Goal: Use online tool/utility: Use online tool/utility

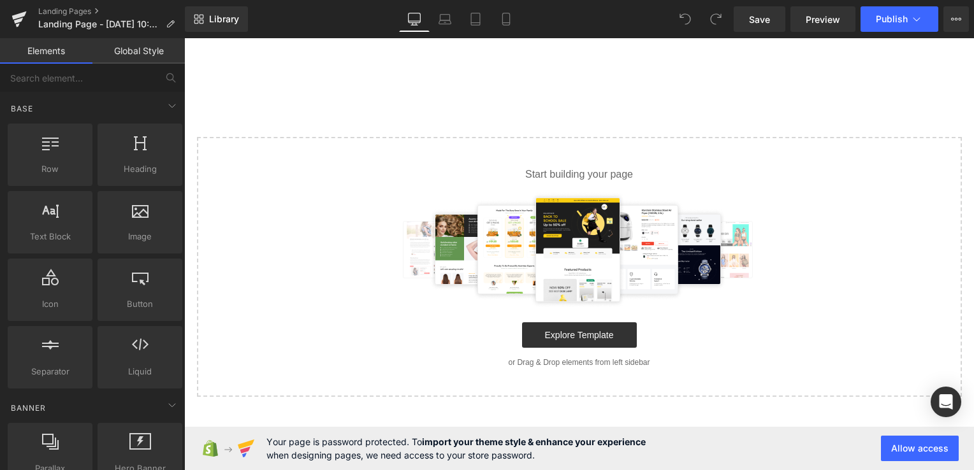
click at [442, 103] on div "Select your layout" at bounding box center [578, 235] width 789 height 324
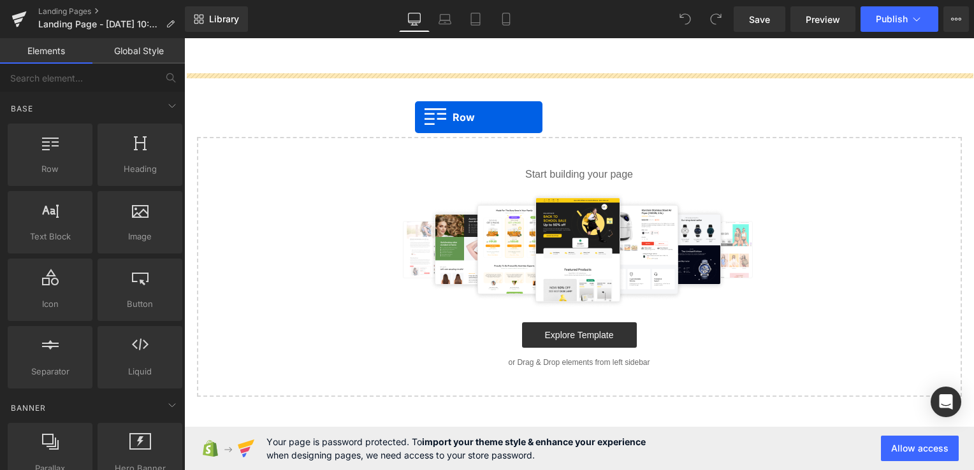
drag, startPoint x: 231, startPoint y: 189, endPoint x: 451, endPoint y: 102, distance: 236.3
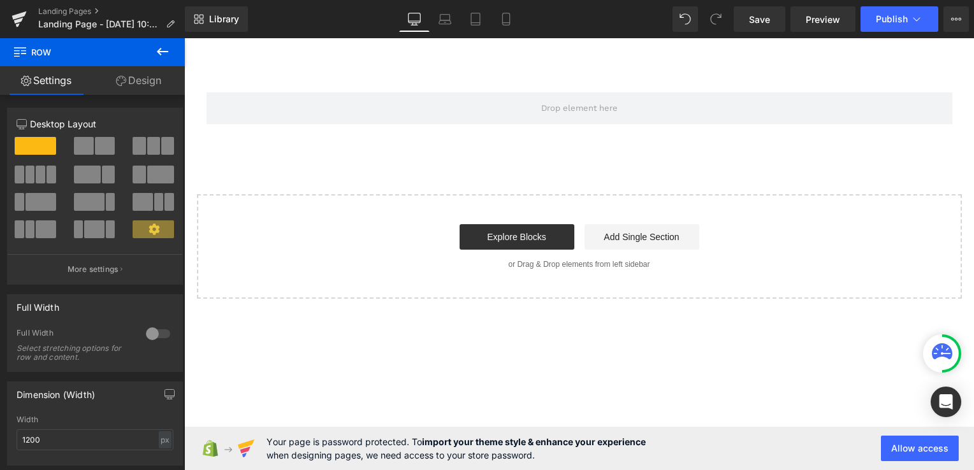
click at [167, 52] on icon at bounding box center [162, 51] width 15 height 15
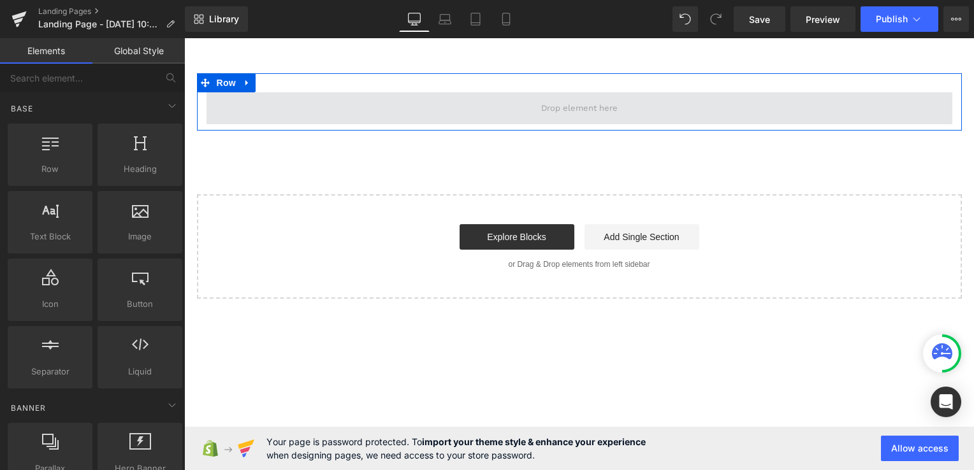
click at [342, 115] on span at bounding box center [579, 108] width 746 height 32
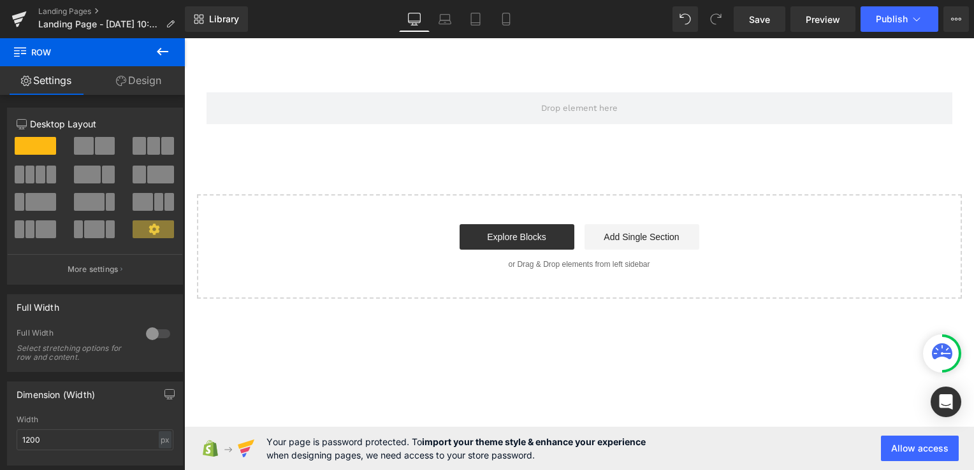
click at [171, 55] on button at bounding box center [162, 52] width 45 height 28
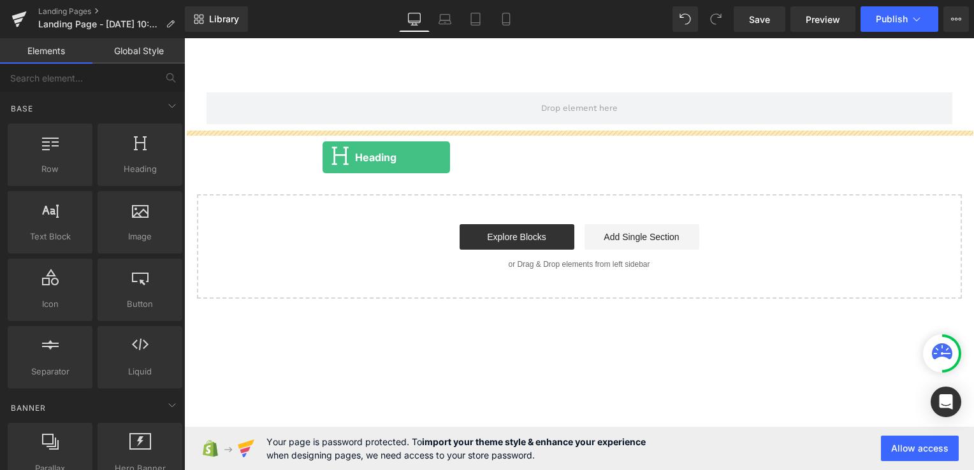
drag, startPoint x: 325, startPoint y: 198, endPoint x: 322, endPoint y: 157, distance: 40.2
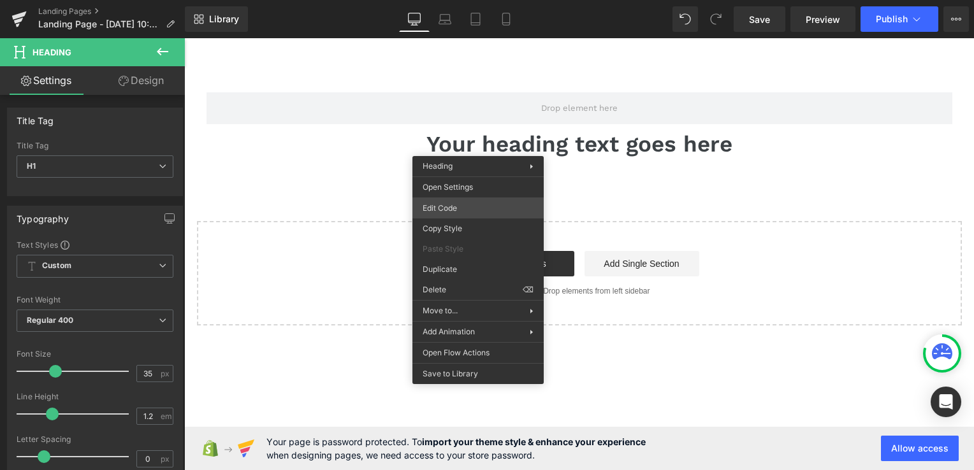
click at [446, 0] on div "Heading You are previewing how the will restyle your page. You can not edit Ele…" at bounding box center [487, 0] width 974 height 0
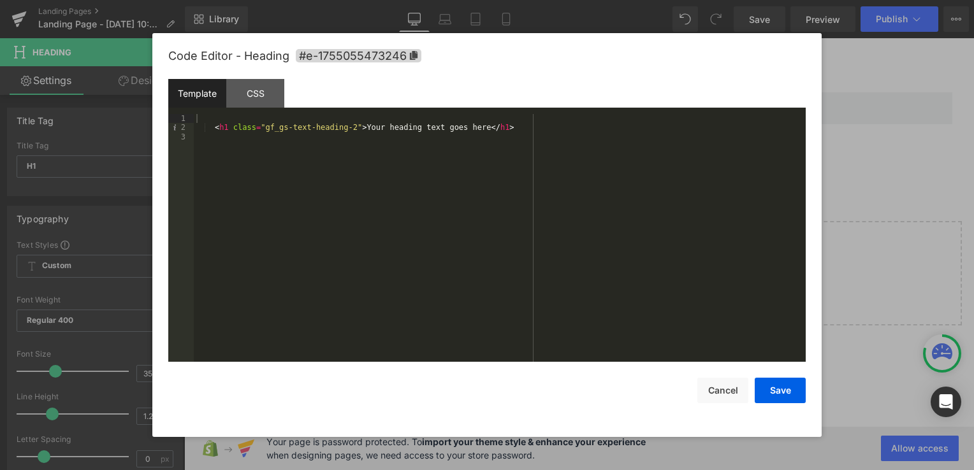
click at [390, 173] on div "< h1 class = "gf_gs-text-heading-2" > Your heading text goes here </ h1 >" at bounding box center [500, 247] width 612 height 266
click at [723, 397] on button "Cancel" at bounding box center [722, 390] width 51 height 25
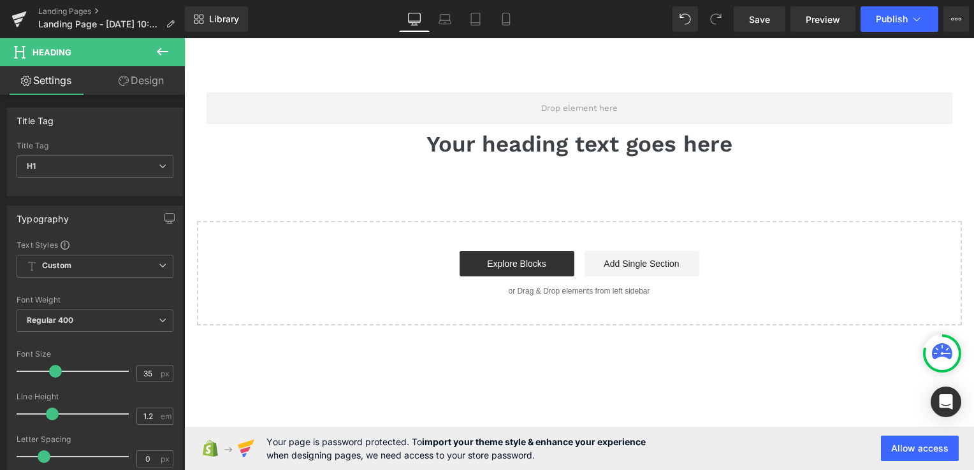
click at [273, 59] on main "Row Your heading text goes here Heading Select your layout" at bounding box center [578, 181] width 789 height 287
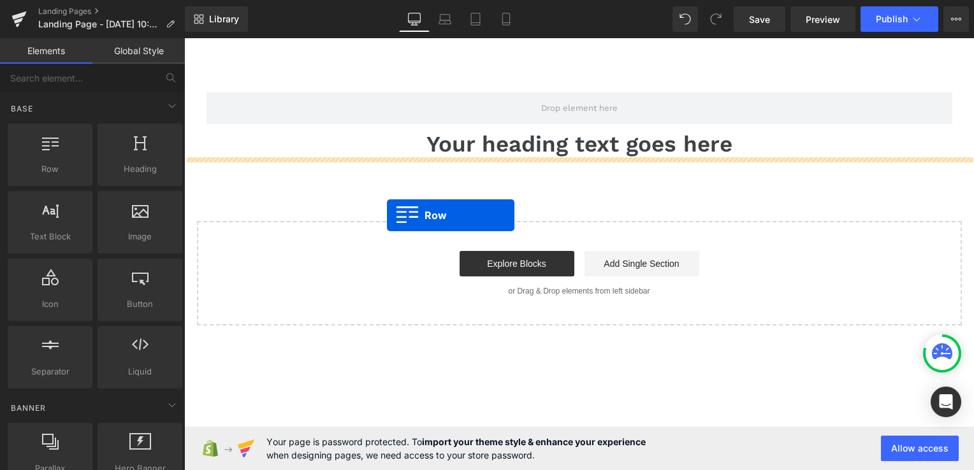
drag, startPoint x: 246, startPoint y: 198, endPoint x: 387, endPoint y: 215, distance: 141.9
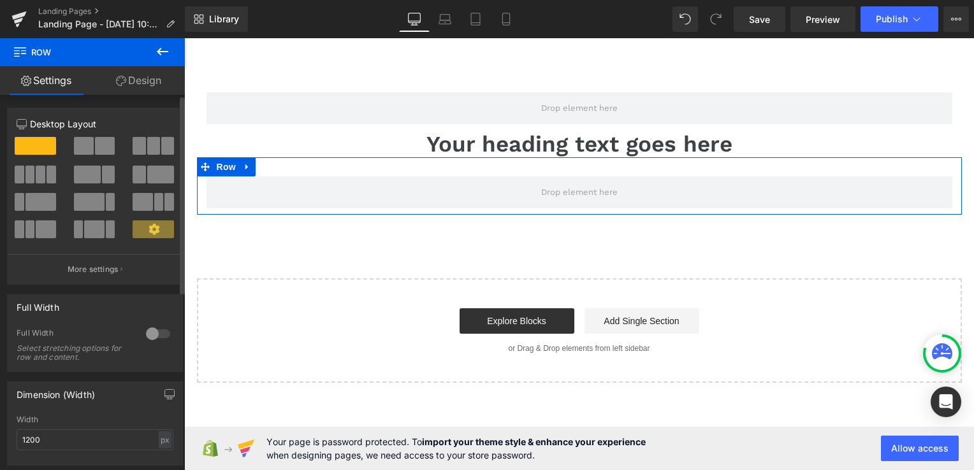
click at [99, 145] on span at bounding box center [105, 146] width 20 height 18
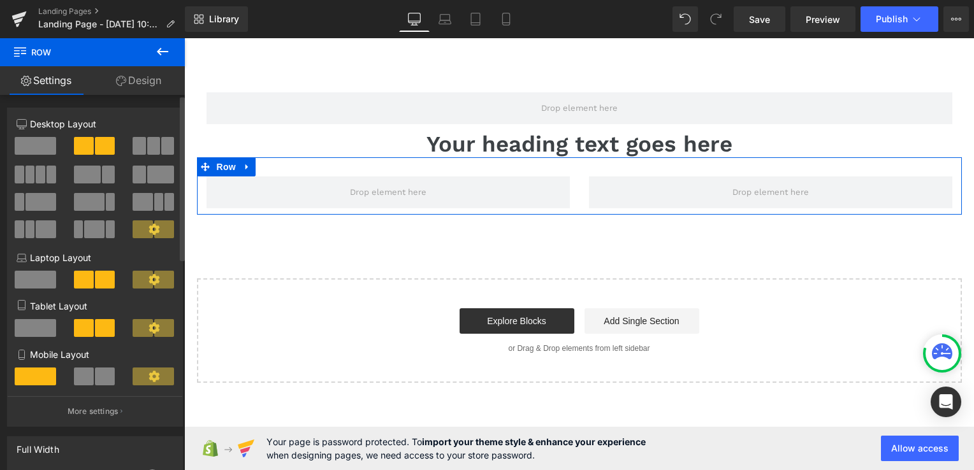
click at [89, 176] on span at bounding box center [87, 175] width 27 height 18
click at [101, 155] on div at bounding box center [95, 150] width 59 height 27
